Goal: Find specific page/section: Find specific page/section

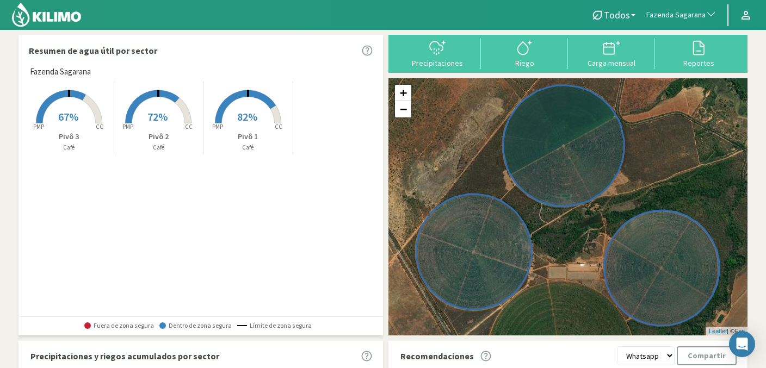
click at [665, 12] on span "Fazenda Sagarana" at bounding box center [676, 15] width 59 height 11
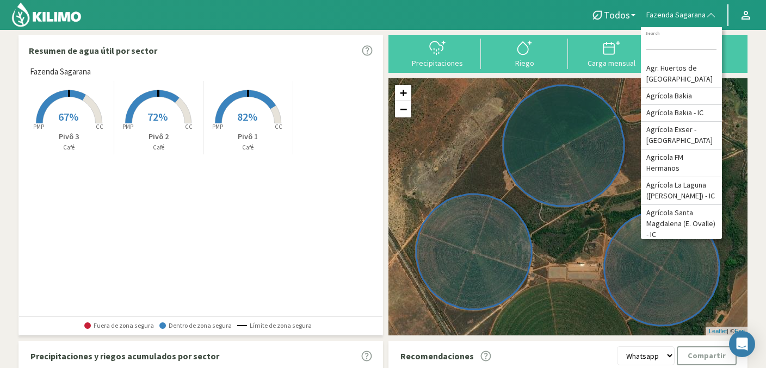
type input "s"
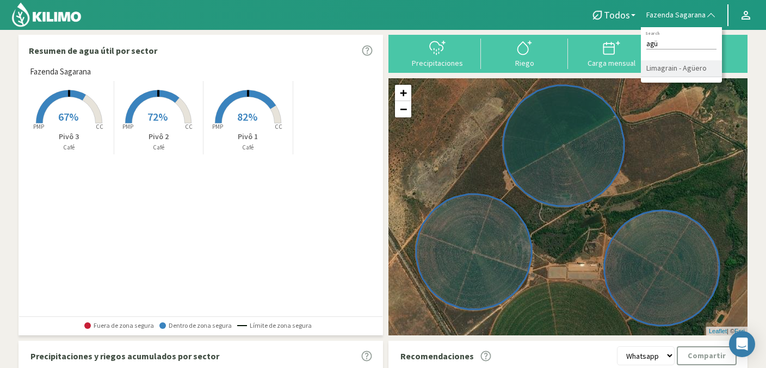
type input "agü"
click at [706, 71] on li "Limagrain - Agüero" at bounding box center [681, 68] width 81 height 17
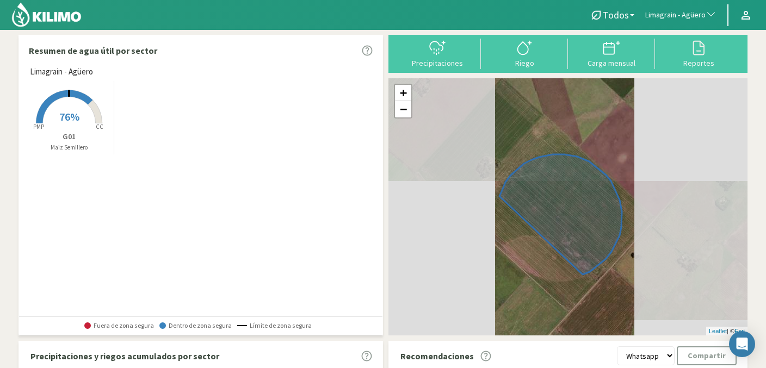
click at [82, 119] on rect at bounding box center [69, 124] width 87 height 87
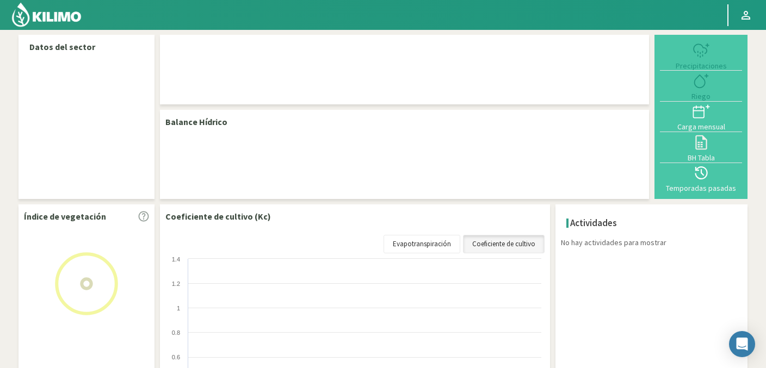
select select "204: Object"
